Goal: Task Accomplishment & Management: Complete application form

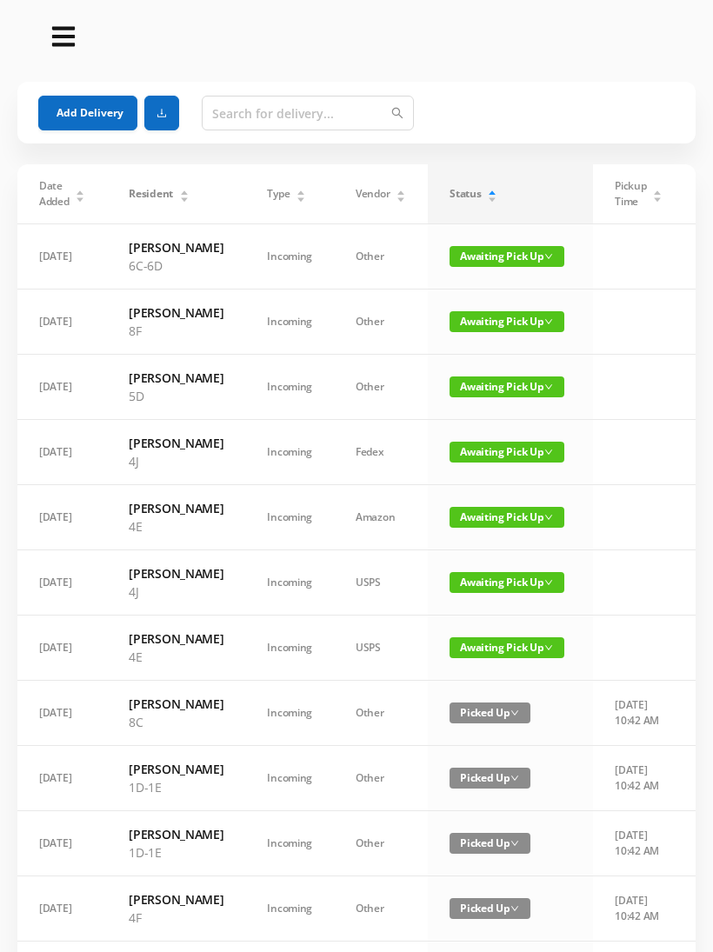
click at [100, 117] on button "Add Delivery" at bounding box center [87, 113] width 99 height 35
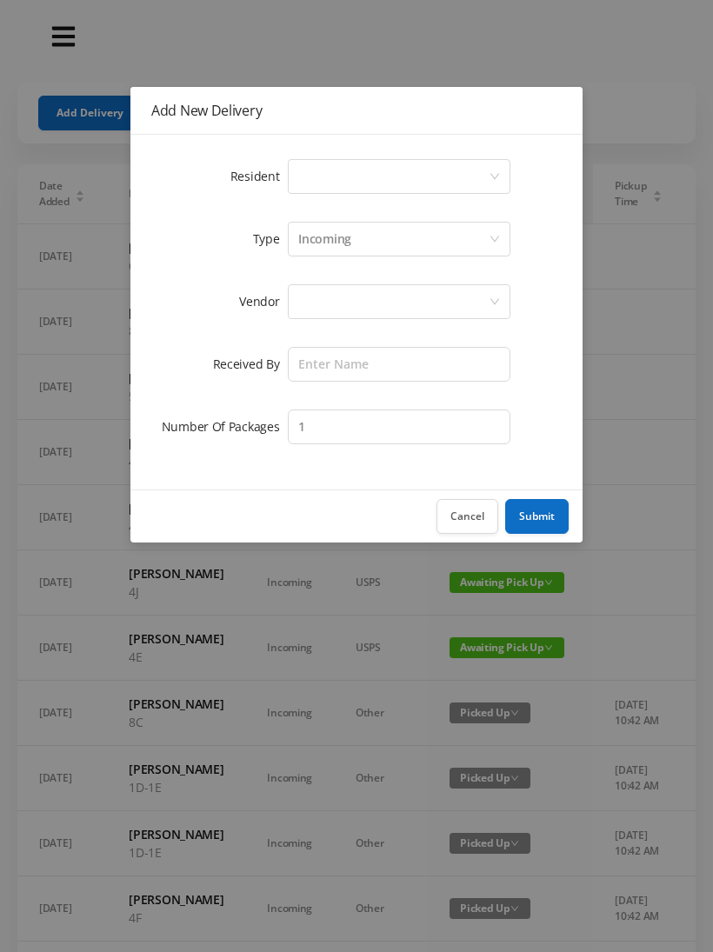
click at [383, 174] on div "Select a person" at bounding box center [393, 176] width 190 height 33
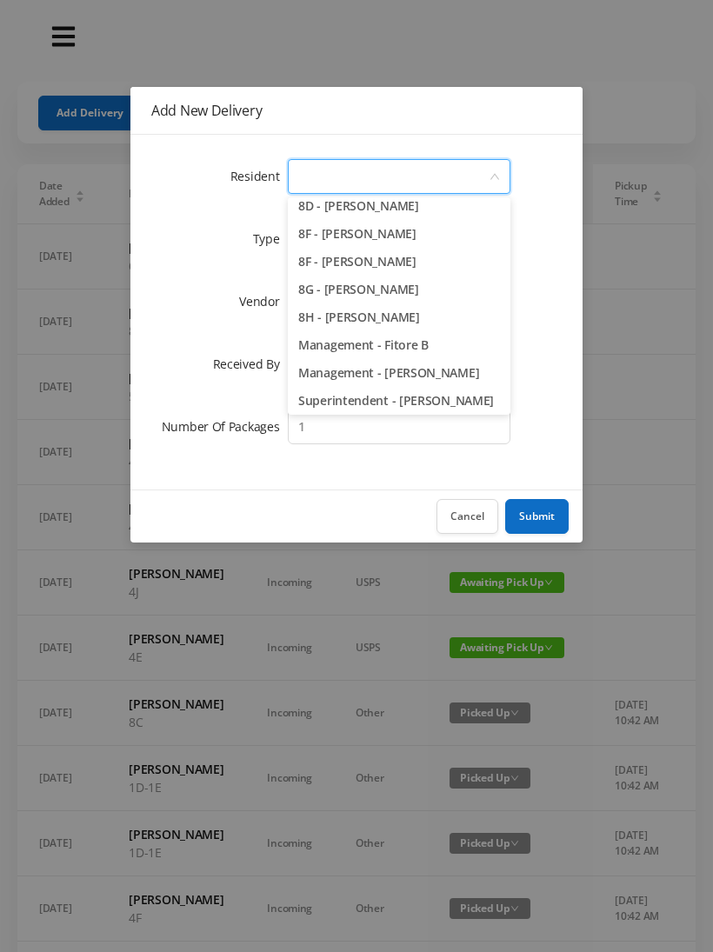
scroll to position [2452, 0]
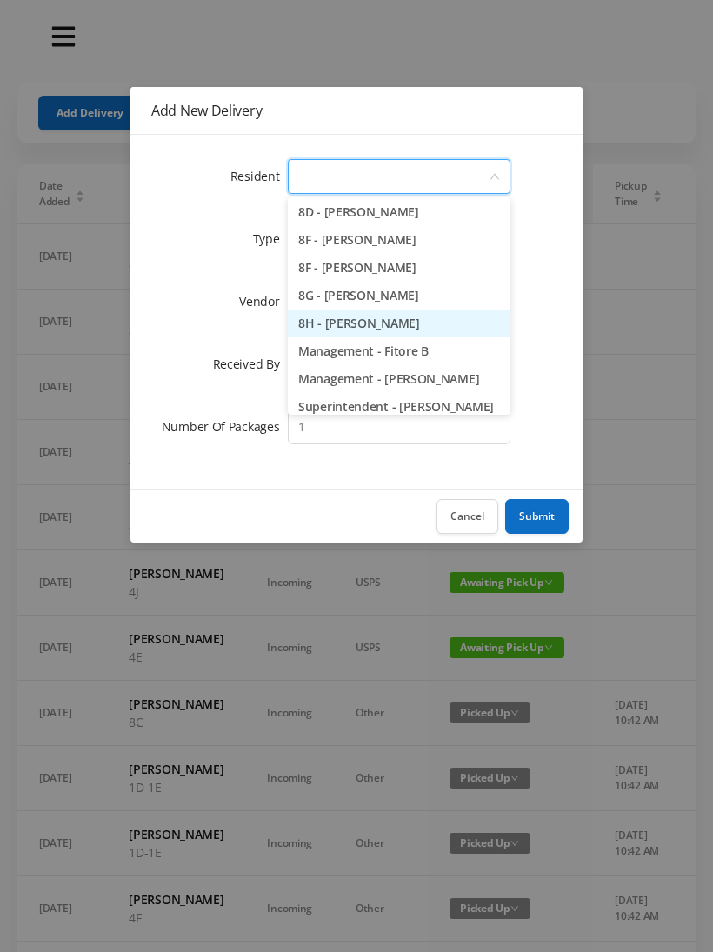
click at [450, 319] on li "8H - [PERSON_NAME]" at bounding box center [399, 324] width 223 height 28
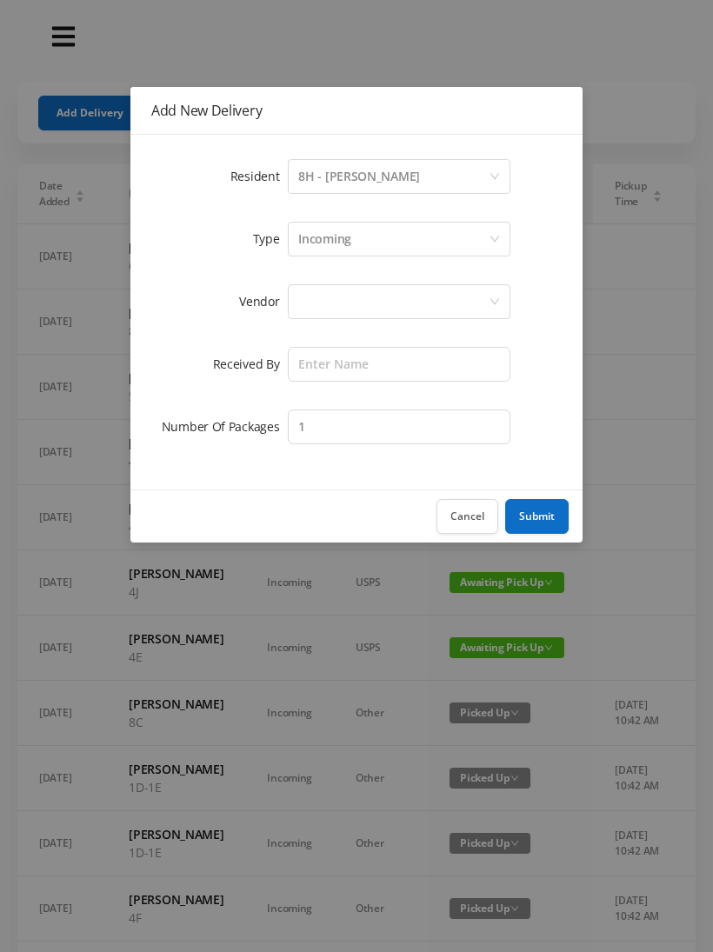
click at [343, 247] on div "Incoming" at bounding box center [324, 239] width 53 height 33
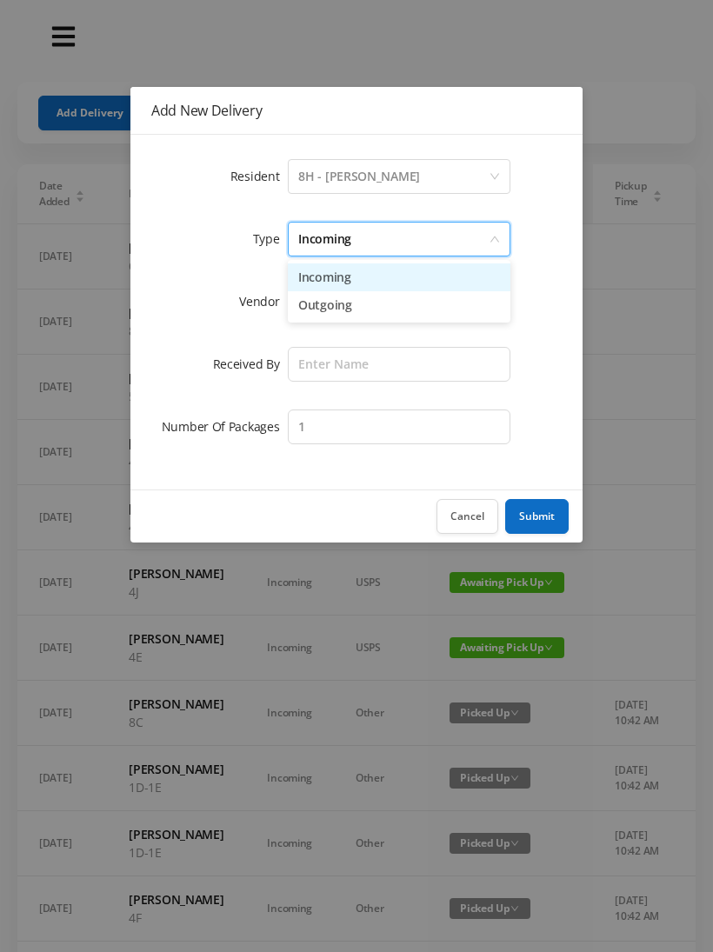
click at [339, 283] on li "Incoming" at bounding box center [399, 278] width 223 height 28
click at [341, 304] on div at bounding box center [393, 301] width 190 height 33
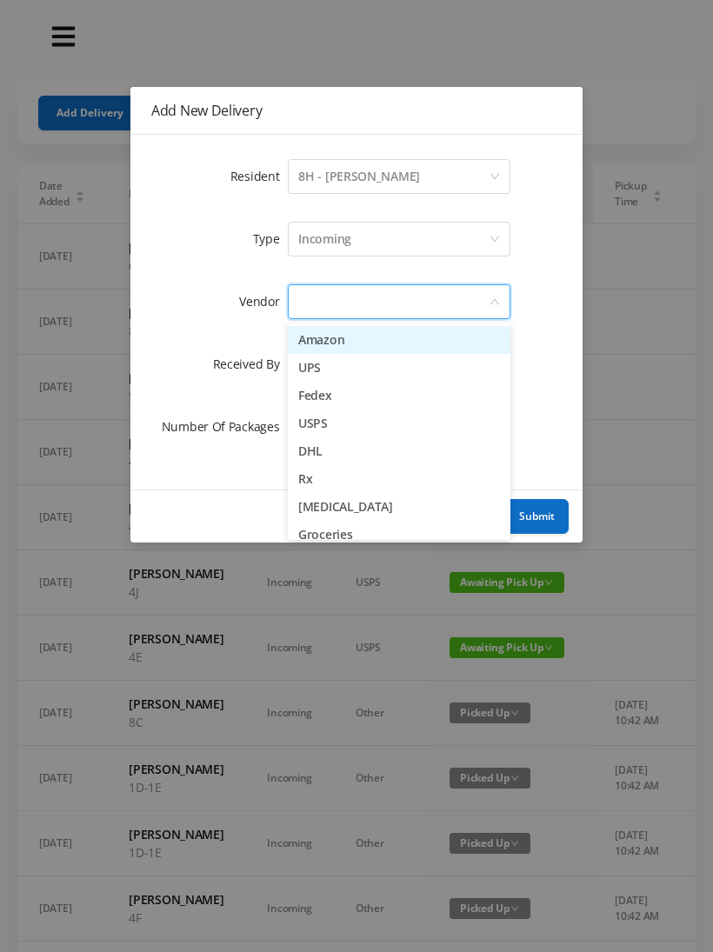
click at [336, 350] on li "Amazon" at bounding box center [399, 340] width 223 height 28
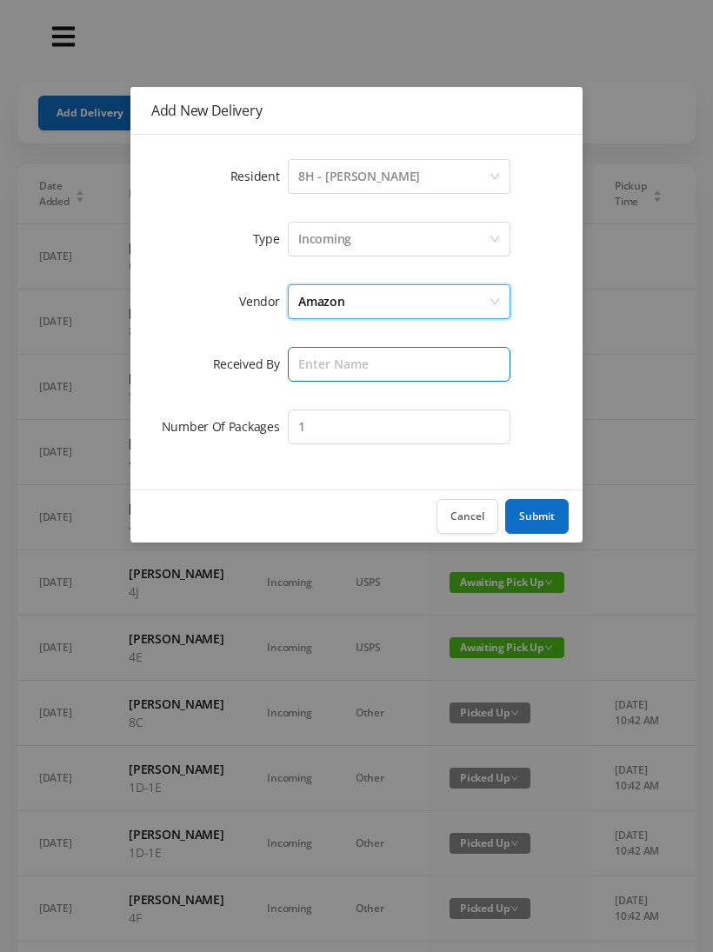
click at [326, 370] on input "text" at bounding box center [399, 364] width 223 height 35
type input "Melece"
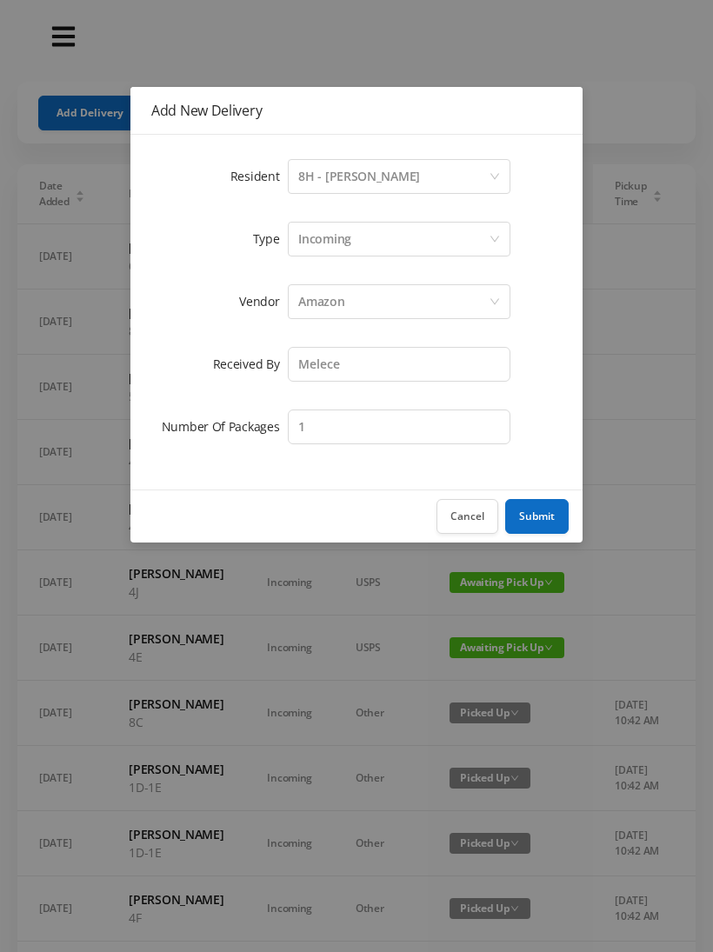
click at [546, 517] on button "Submit" at bounding box center [536, 516] width 63 height 35
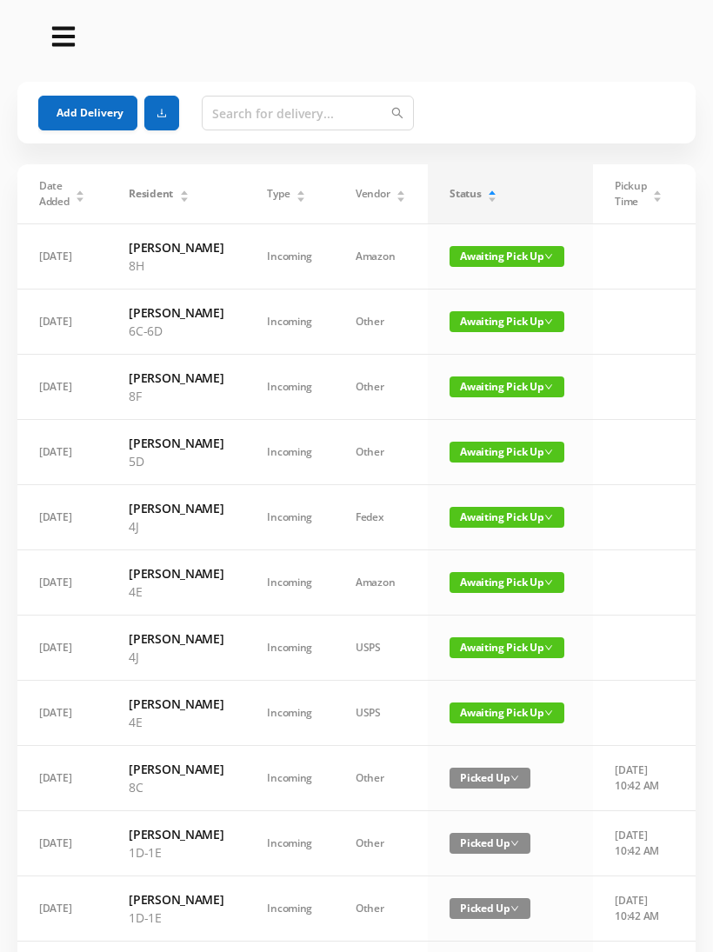
click at [90, 117] on button "Add Delivery" at bounding box center [87, 113] width 99 height 35
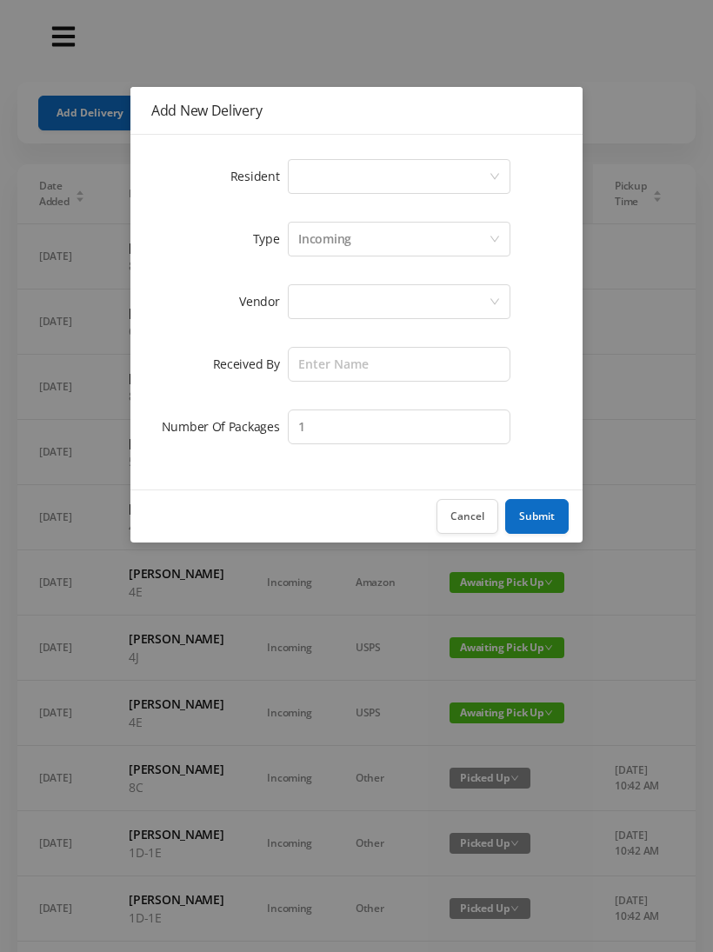
click at [341, 177] on div "Select a person" at bounding box center [393, 176] width 190 height 33
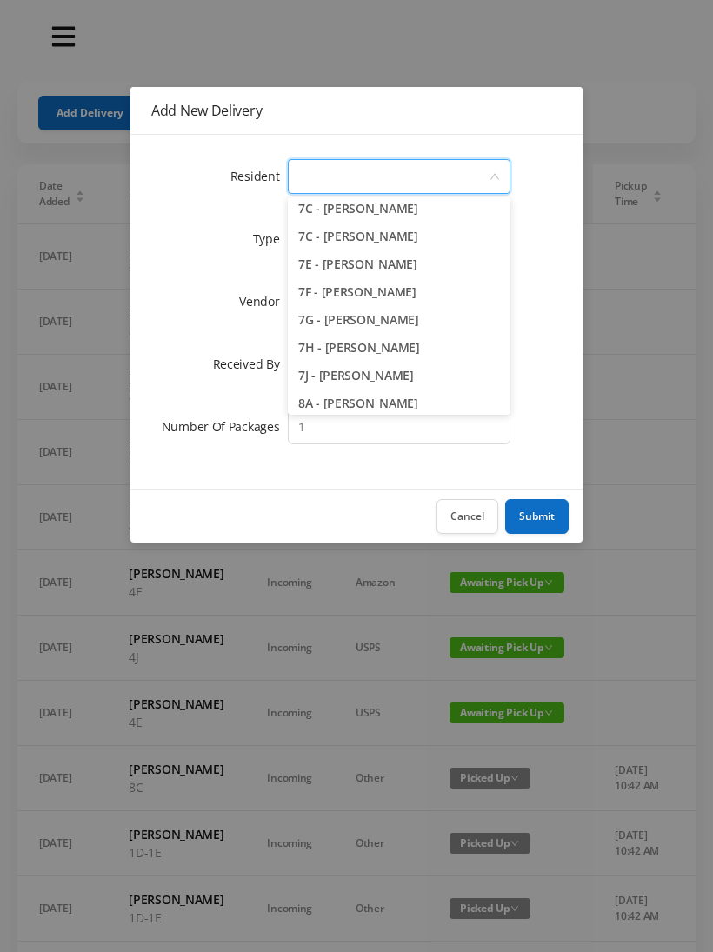
scroll to position [2093, 0]
click at [433, 294] on li "7F - [PERSON_NAME]" at bounding box center [399, 293] width 223 height 28
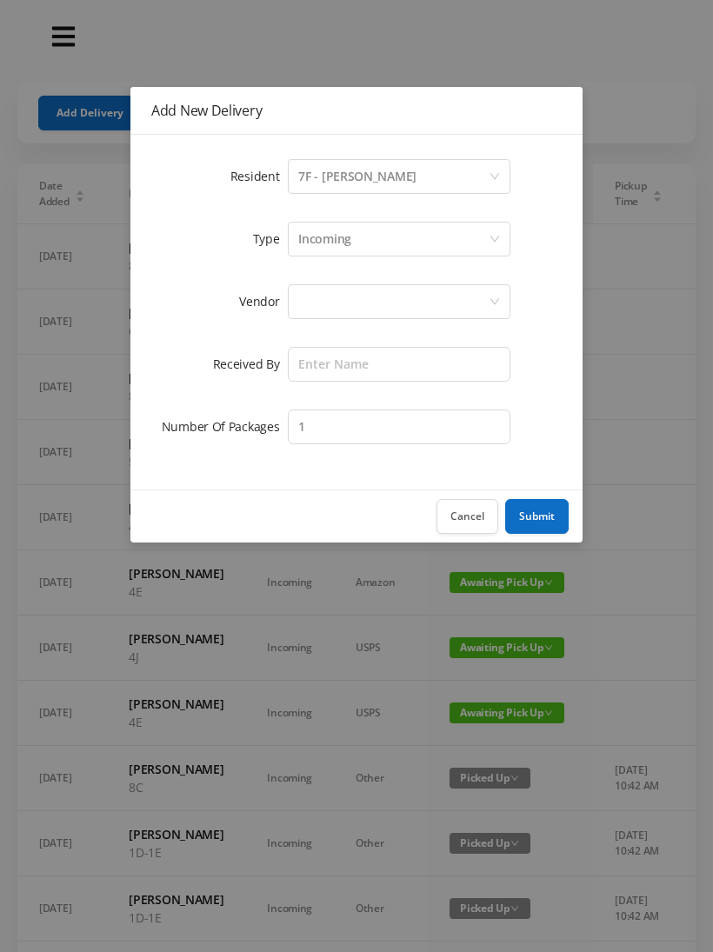
click at [471, 524] on button "Cancel" at bounding box center [468, 516] width 62 height 35
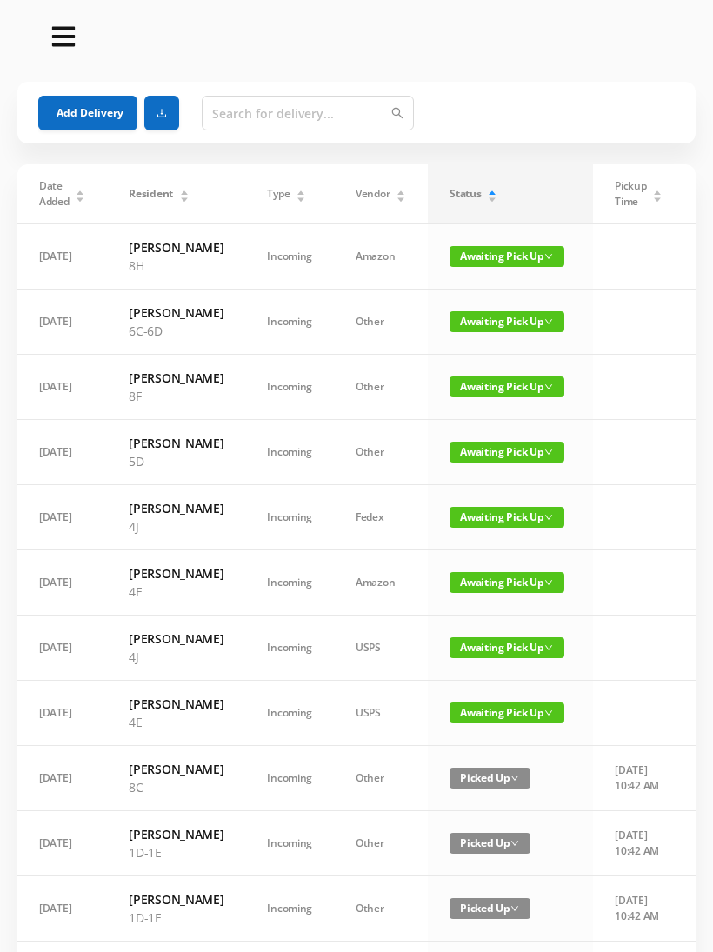
click at [99, 110] on button "Add Delivery" at bounding box center [87, 113] width 99 height 35
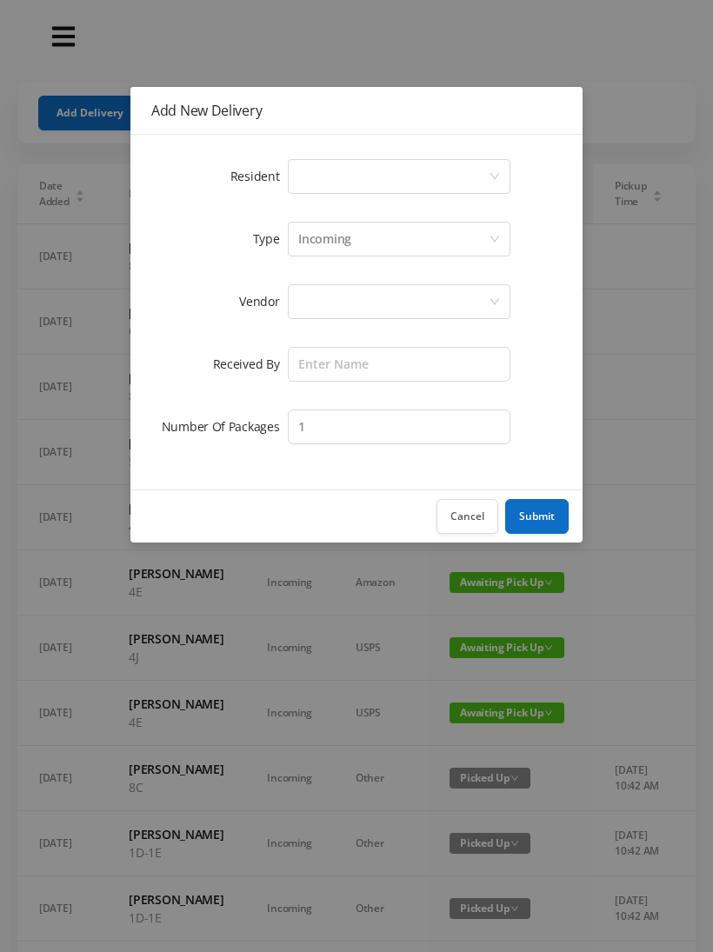
click at [365, 184] on div "Select a person" at bounding box center [393, 176] width 190 height 33
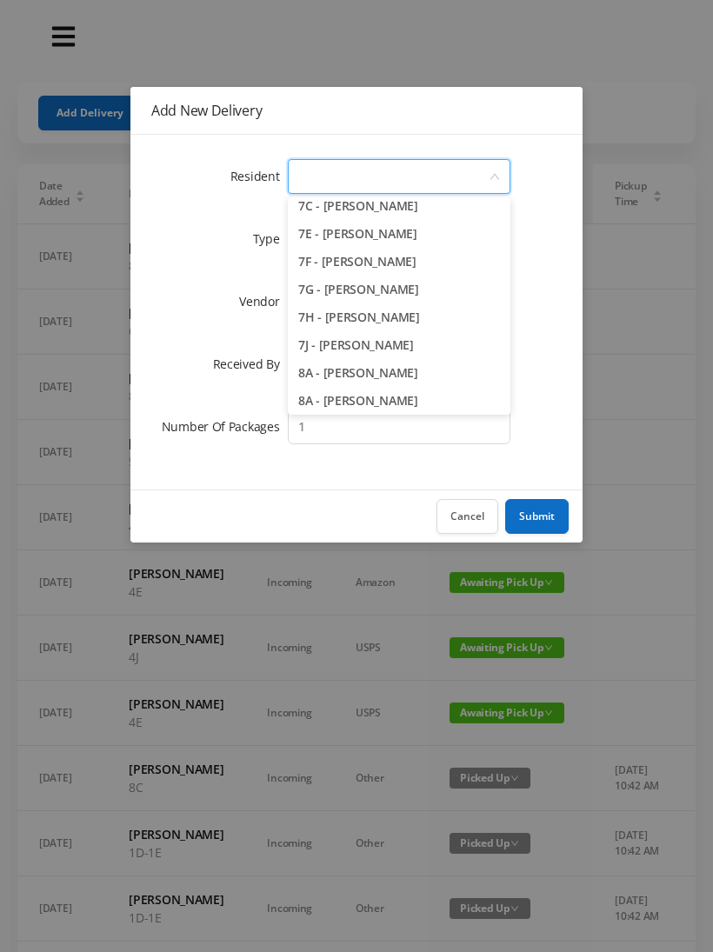
scroll to position [2125, 0]
click at [470, 223] on li "7E - [PERSON_NAME]" at bounding box center [399, 233] width 223 height 28
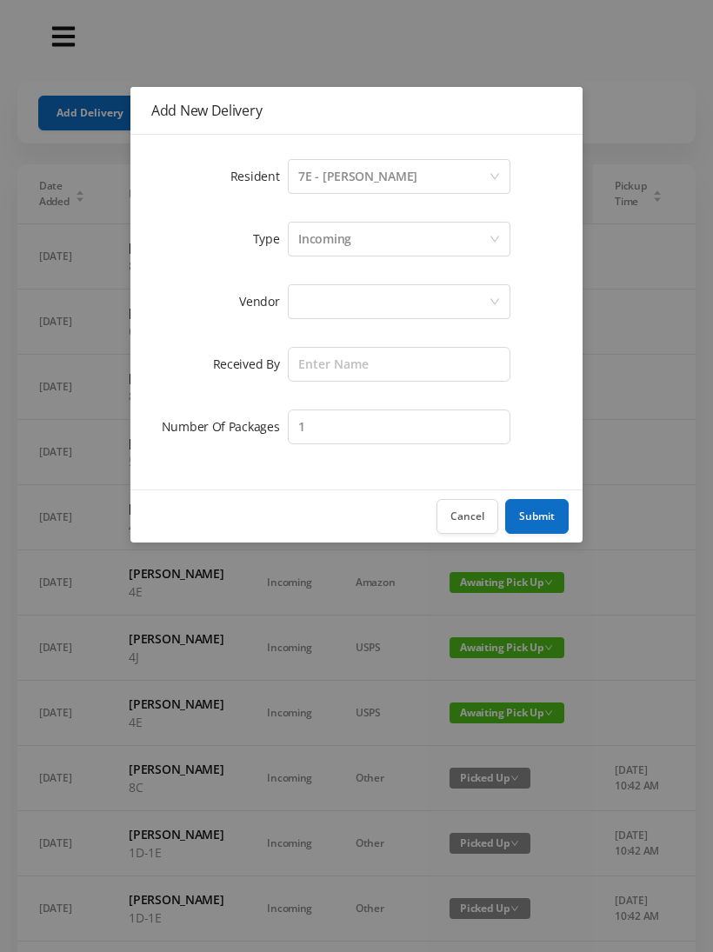
click at [376, 244] on div "Incoming" at bounding box center [393, 239] width 190 height 33
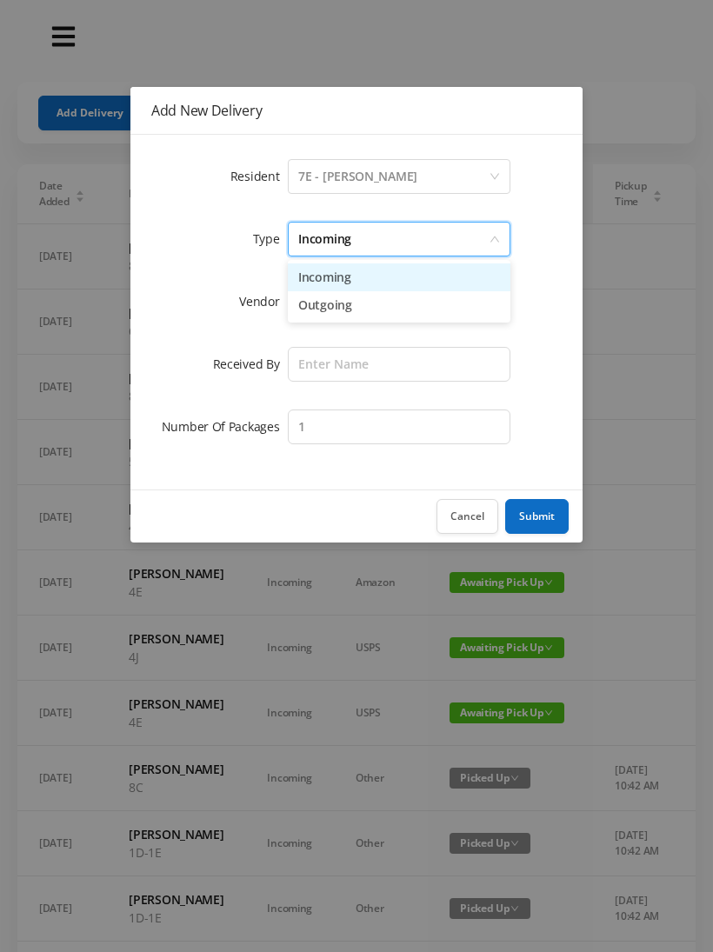
click at [379, 278] on li "Incoming" at bounding box center [399, 278] width 223 height 28
click at [331, 309] on div at bounding box center [393, 301] width 190 height 33
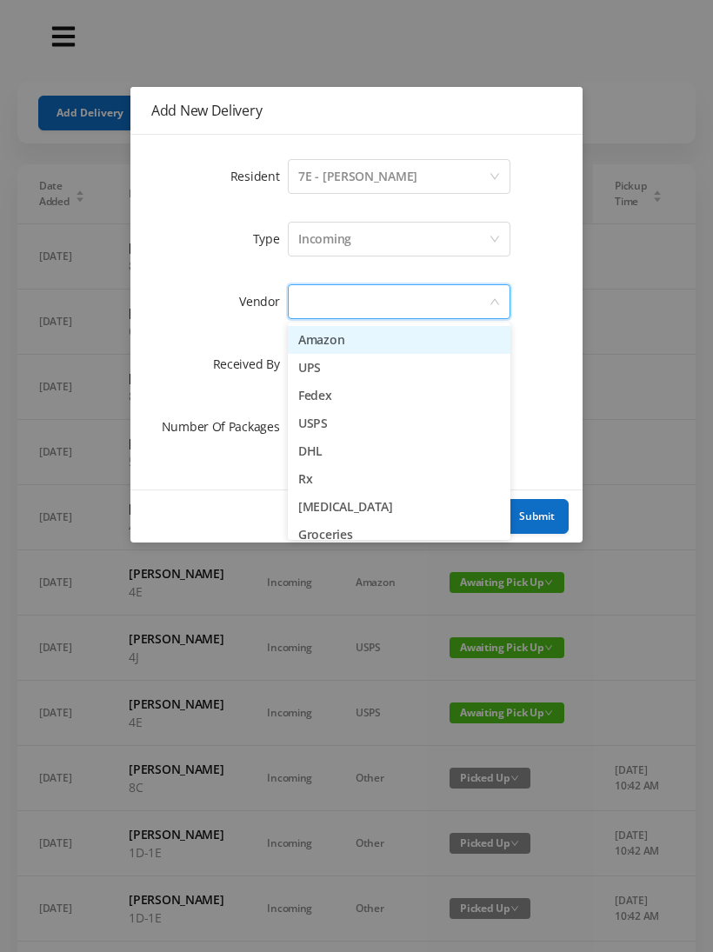
click at [337, 349] on li "Amazon" at bounding box center [399, 340] width 223 height 28
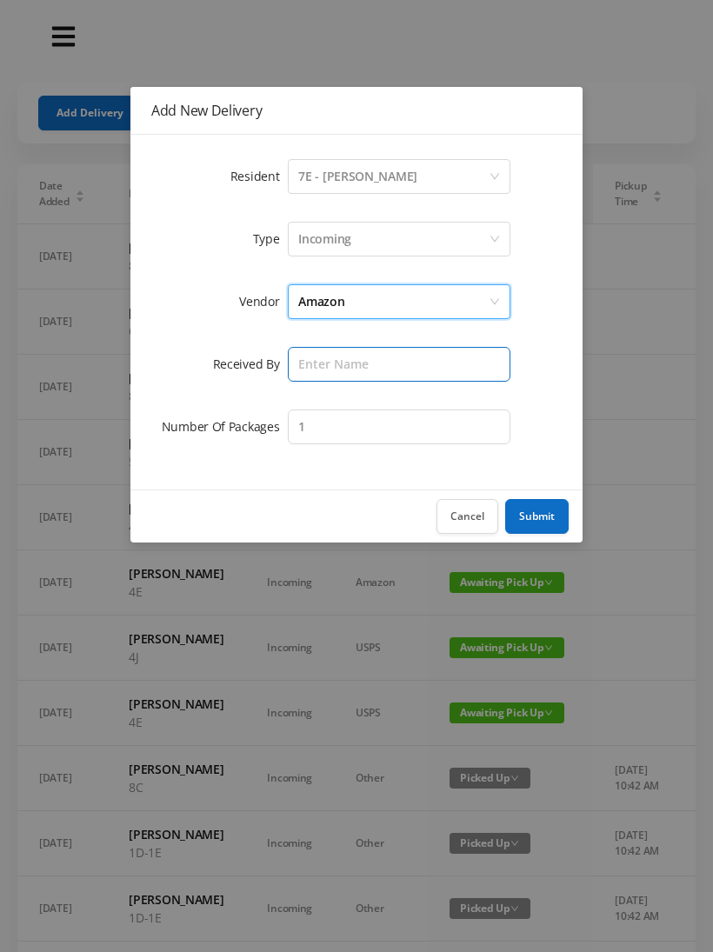
click at [327, 368] on input "text" at bounding box center [399, 364] width 223 height 35
type input "Melece"
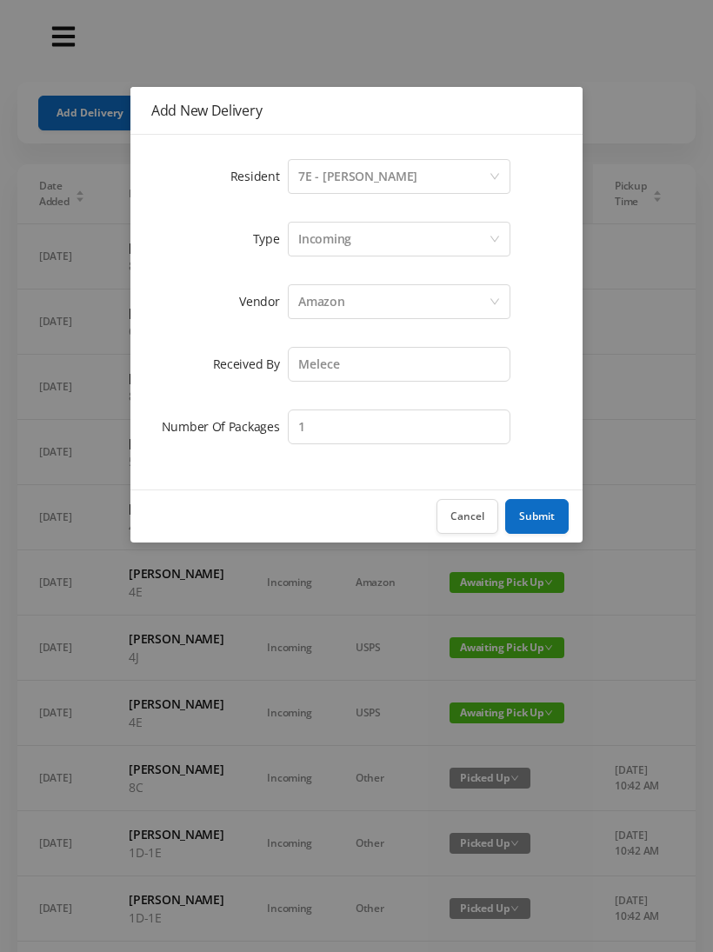
click at [544, 519] on button "Submit" at bounding box center [536, 516] width 63 height 35
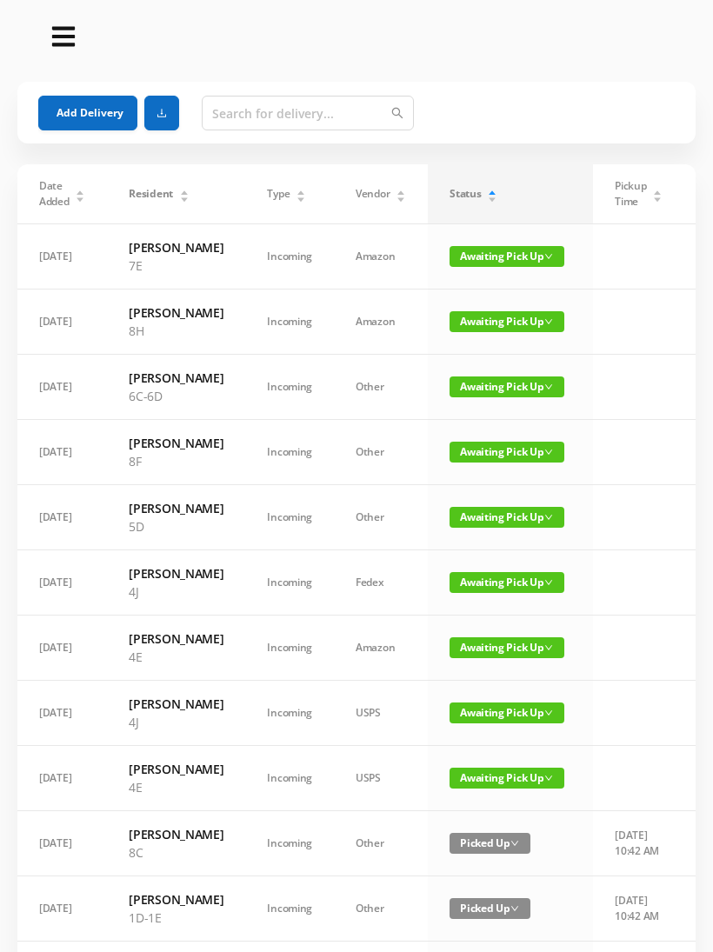
click at [76, 114] on button "Add Delivery" at bounding box center [87, 113] width 99 height 35
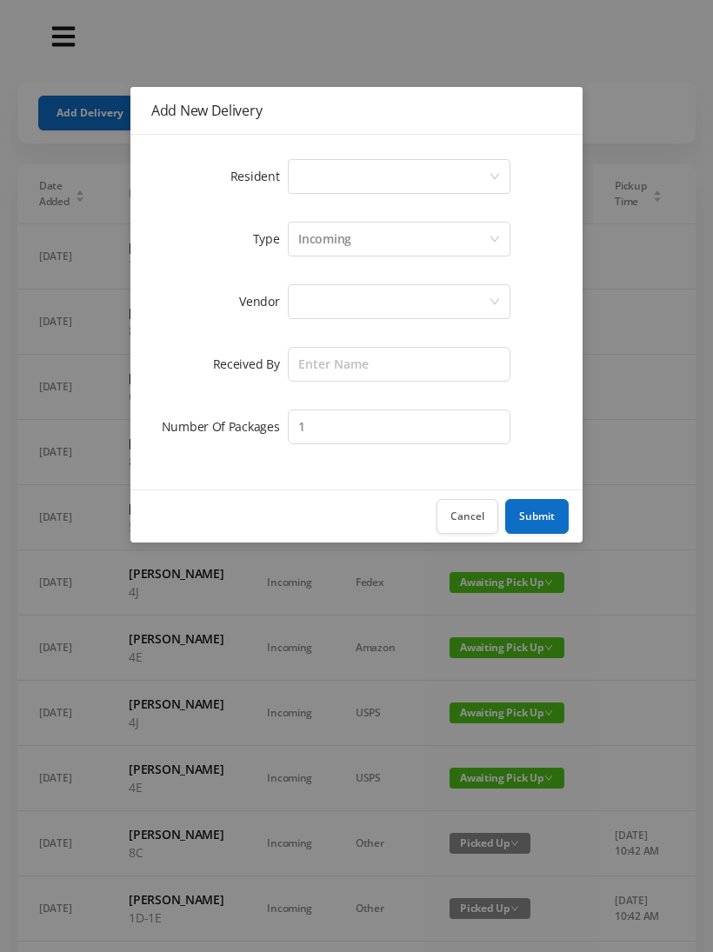
click at [356, 186] on div "Select a person" at bounding box center [393, 176] width 190 height 33
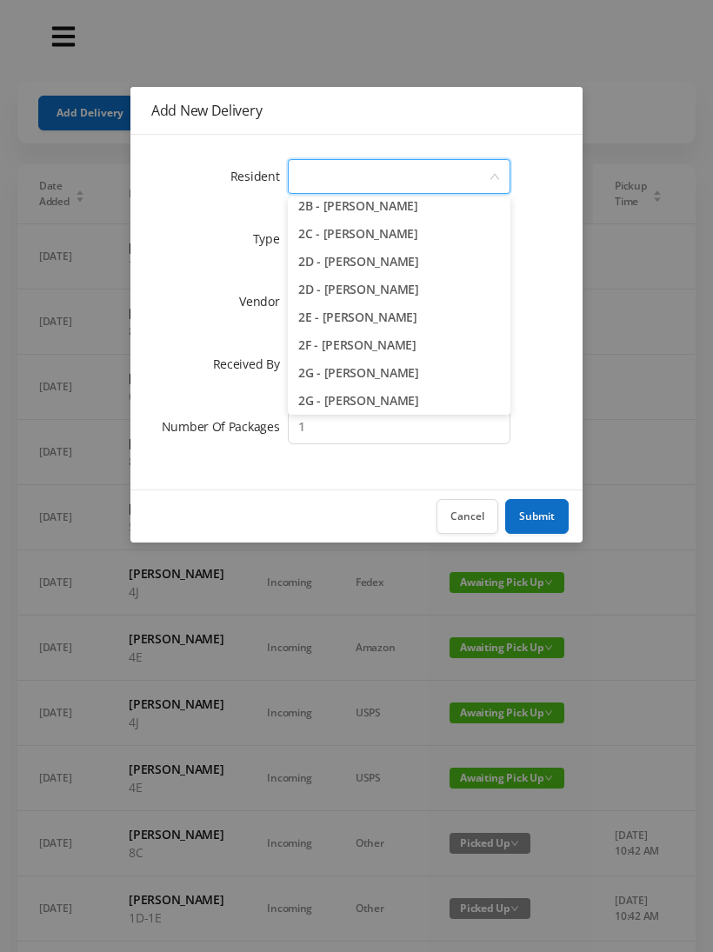
scroll to position [397, 0]
click at [443, 267] on li "2D - [PERSON_NAME]" at bounding box center [399, 264] width 223 height 28
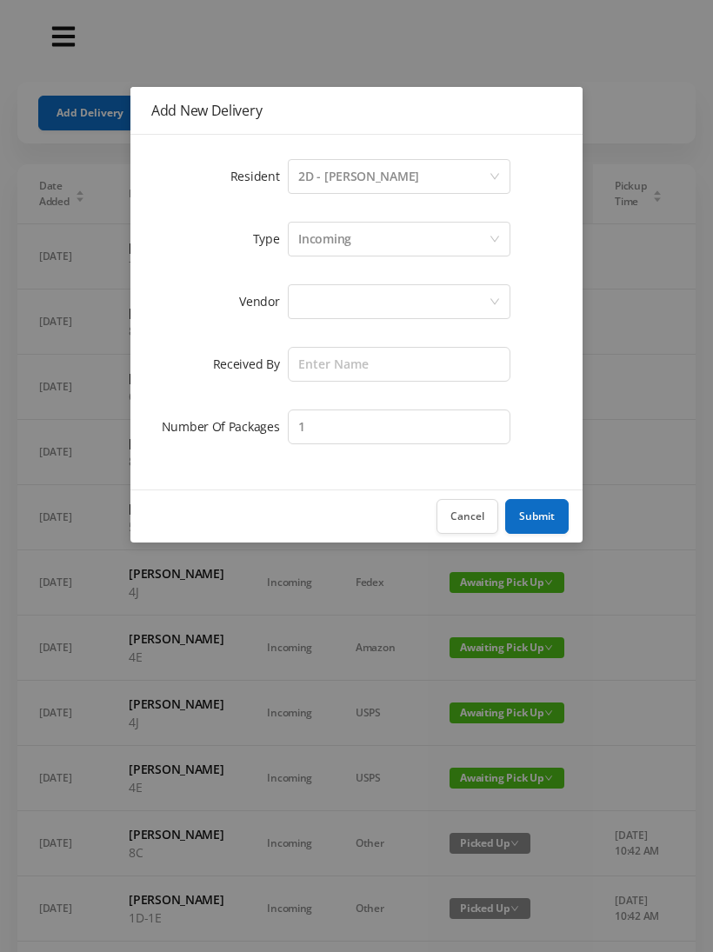
click at [345, 246] on div "Incoming" at bounding box center [324, 239] width 53 height 33
click at [338, 301] on div at bounding box center [393, 301] width 190 height 33
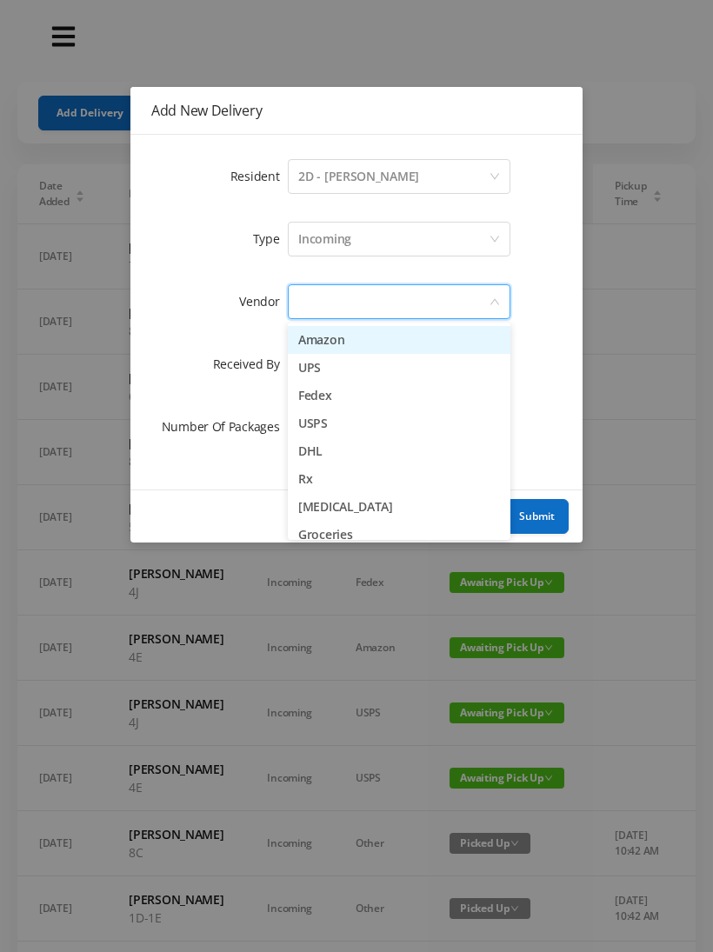
click at [337, 340] on li "Amazon" at bounding box center [399, 340] width 223 height 28
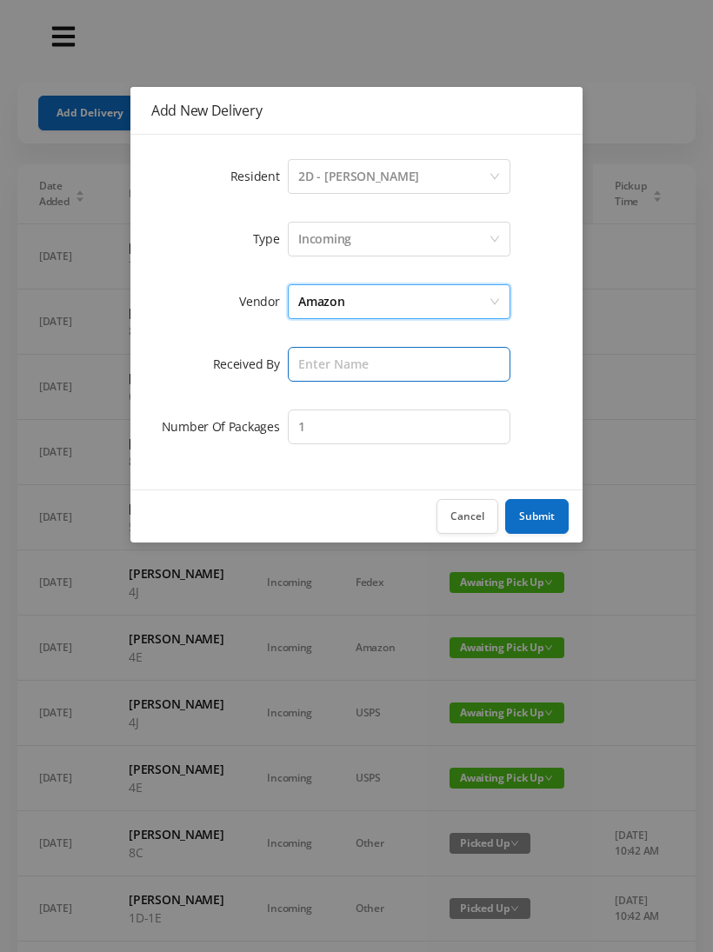
click at [339, 377] on input "text" at bounding box center [399, 364] width 223 height 35
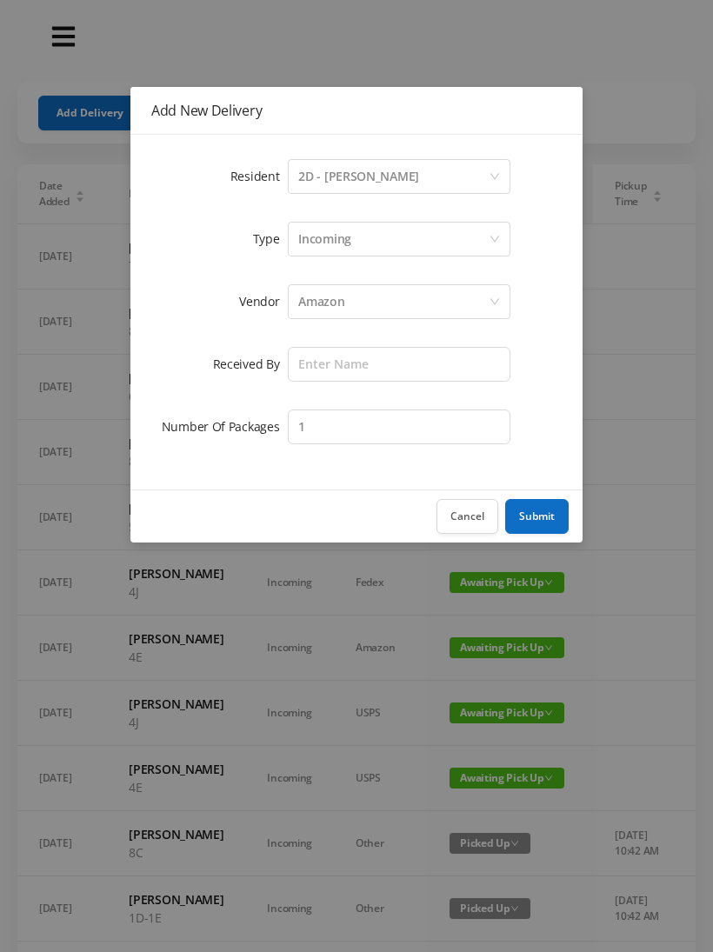
click at [323, 306] on div "Amazon" at bounding box center [321, 301] width 46 height 33
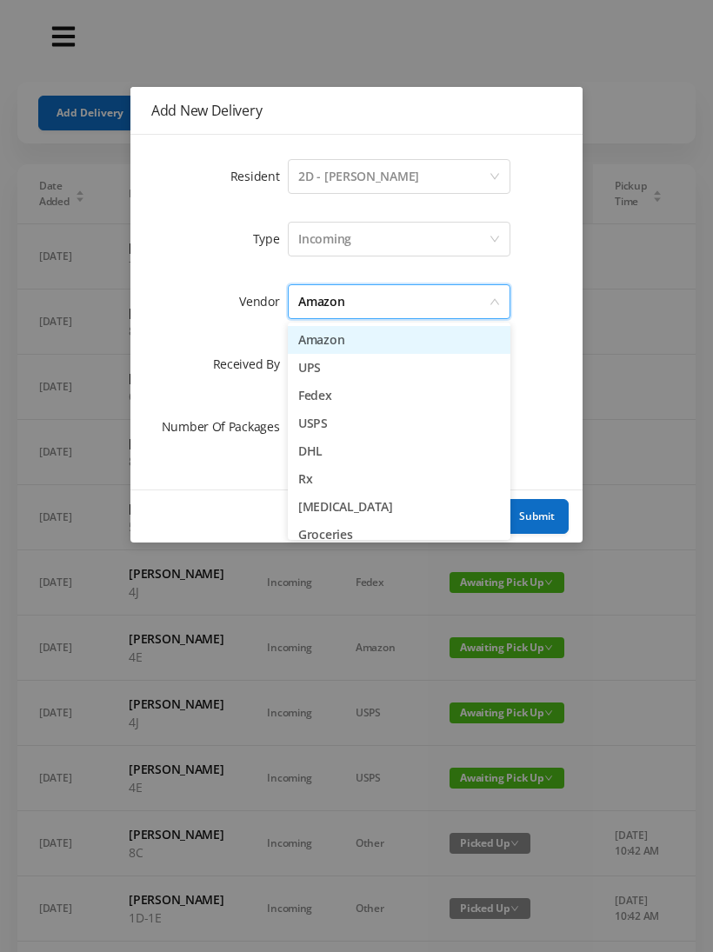
click at [332, 348] on li "Amazon" at bounding box center [399, 340] width 223 height 28
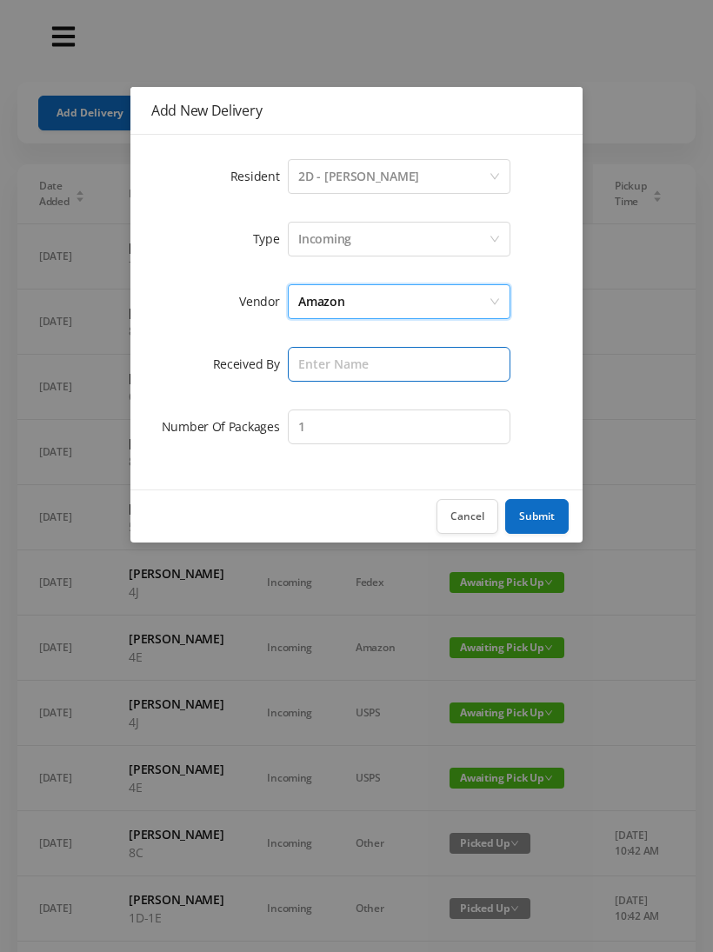
click at [323, 377] on input "text" at bounding box center [399, 364] width 223 height 35
type input "Melece"
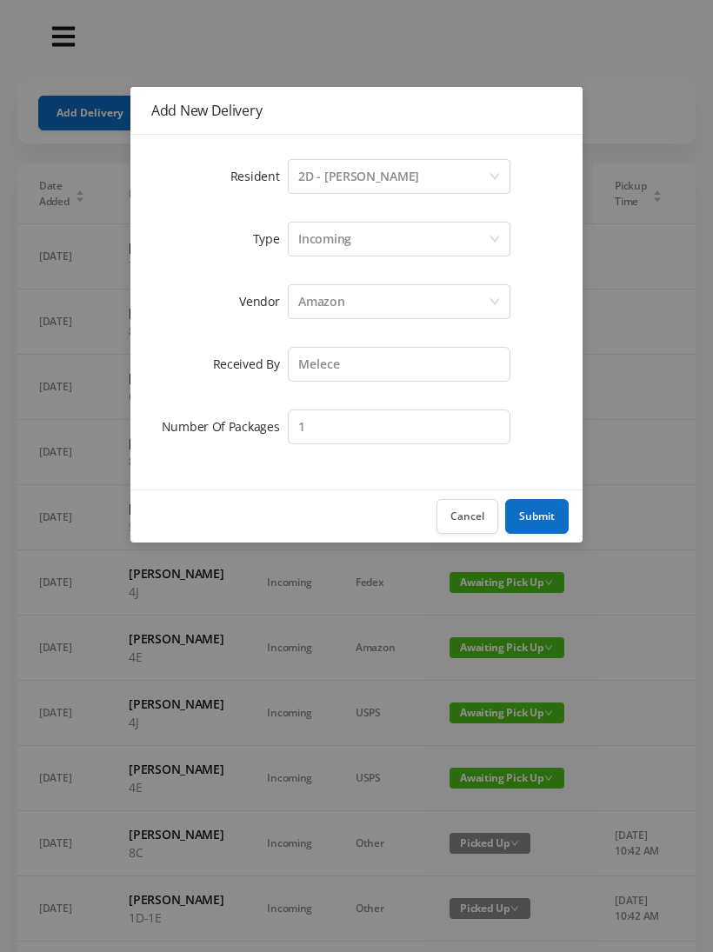
click at [537, 515] on button "Submit" at bounding box center [536, 516] width 63 height 35
